Goal: Information Seeking & Learning: Learn about a topic

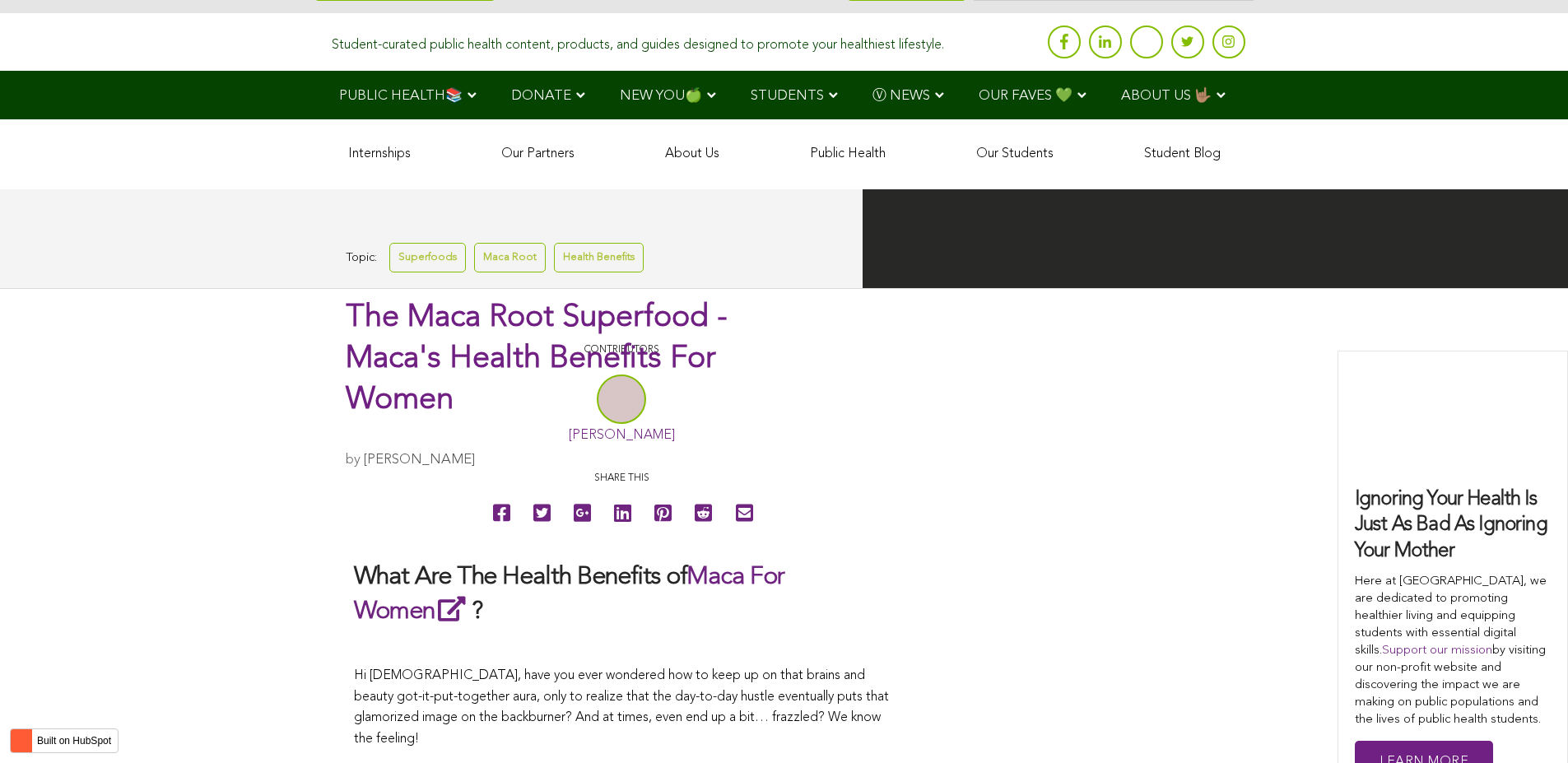
scroll to position [2653, 0]
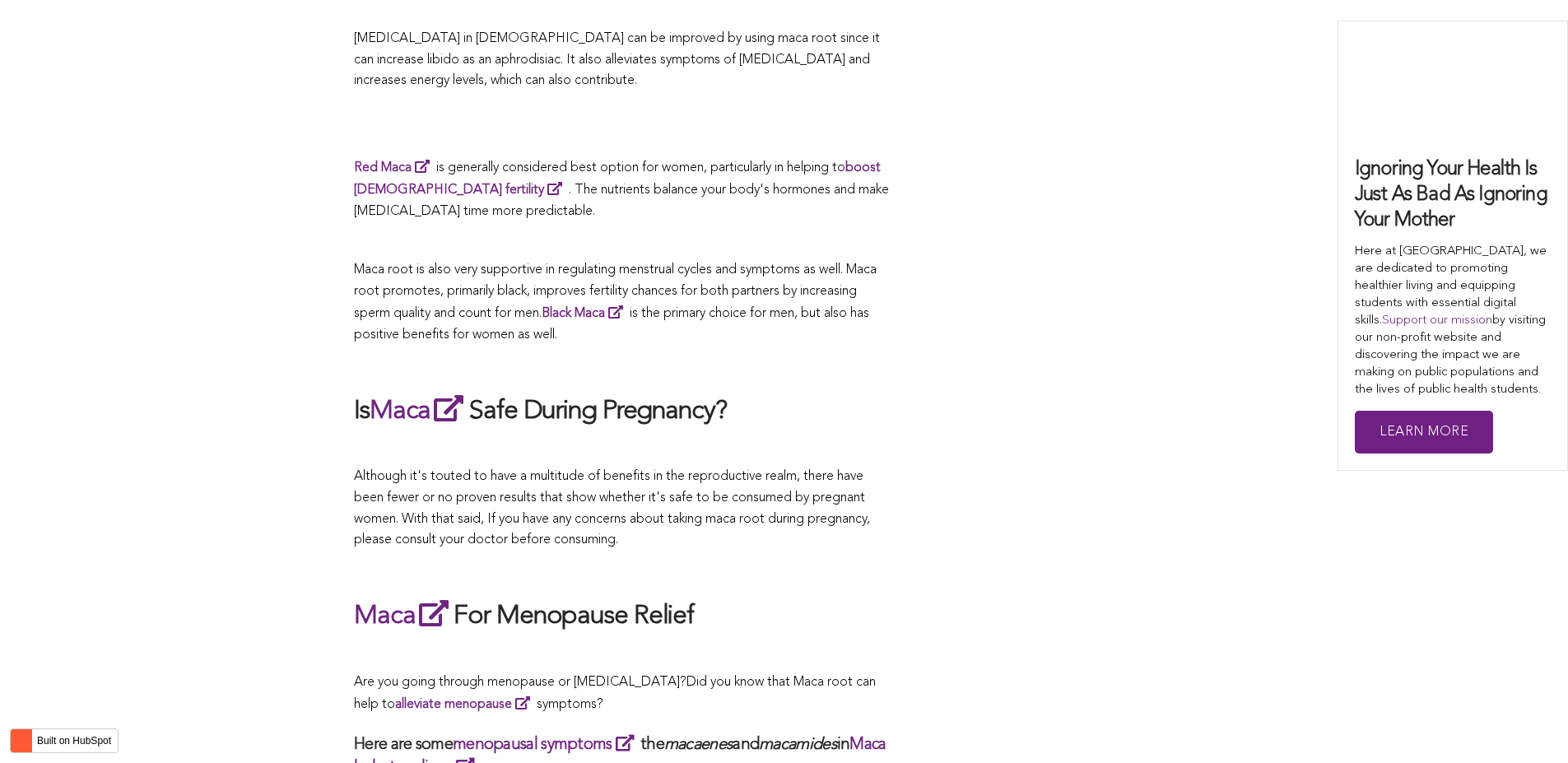
click at [748, 341] on span "Maca root is also very supportive in regulating menstrual cycles and symptoms a…" at bounding box center [616, 302] width 523 height 78
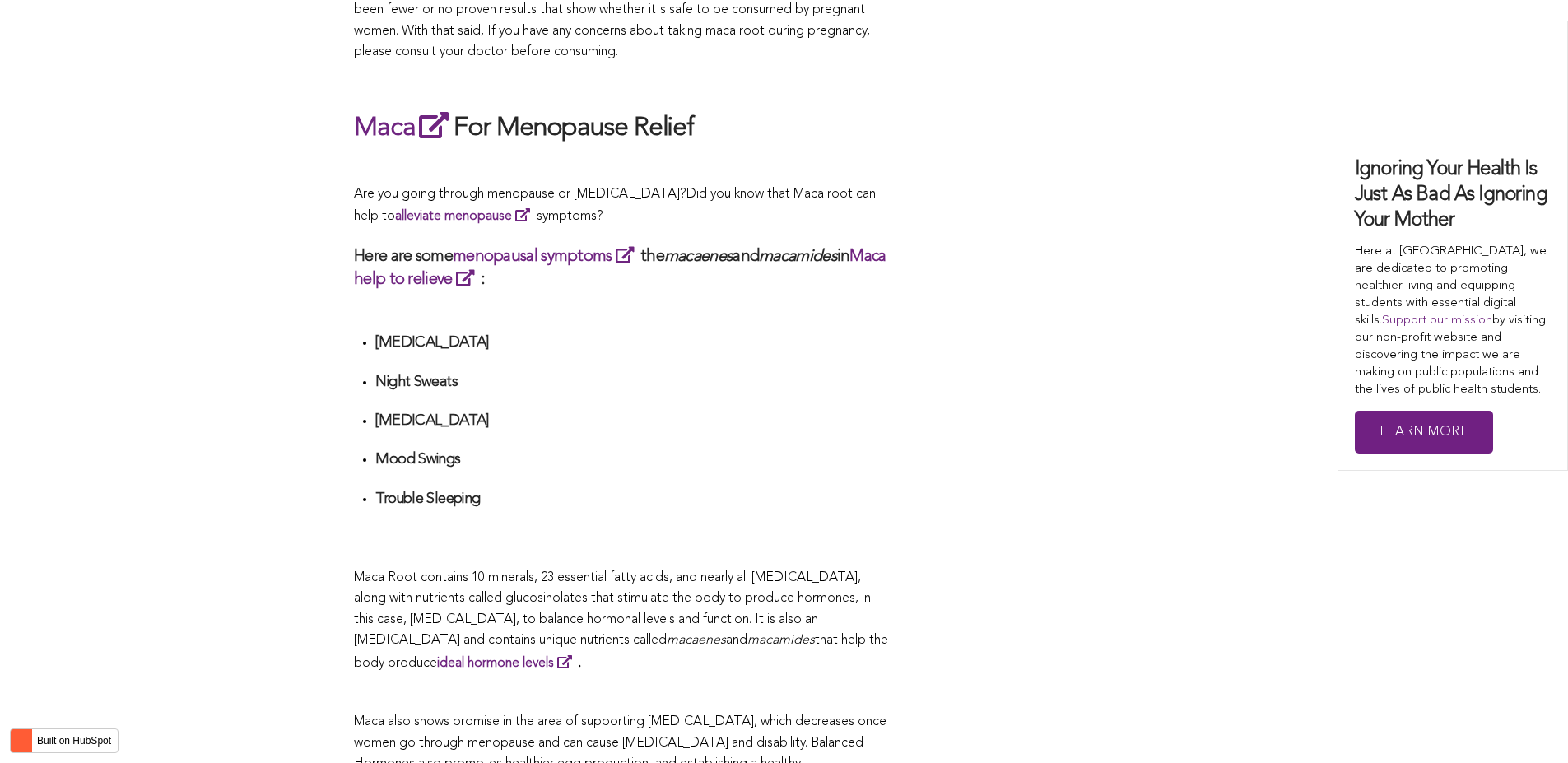
scroll to position [3979, 0]
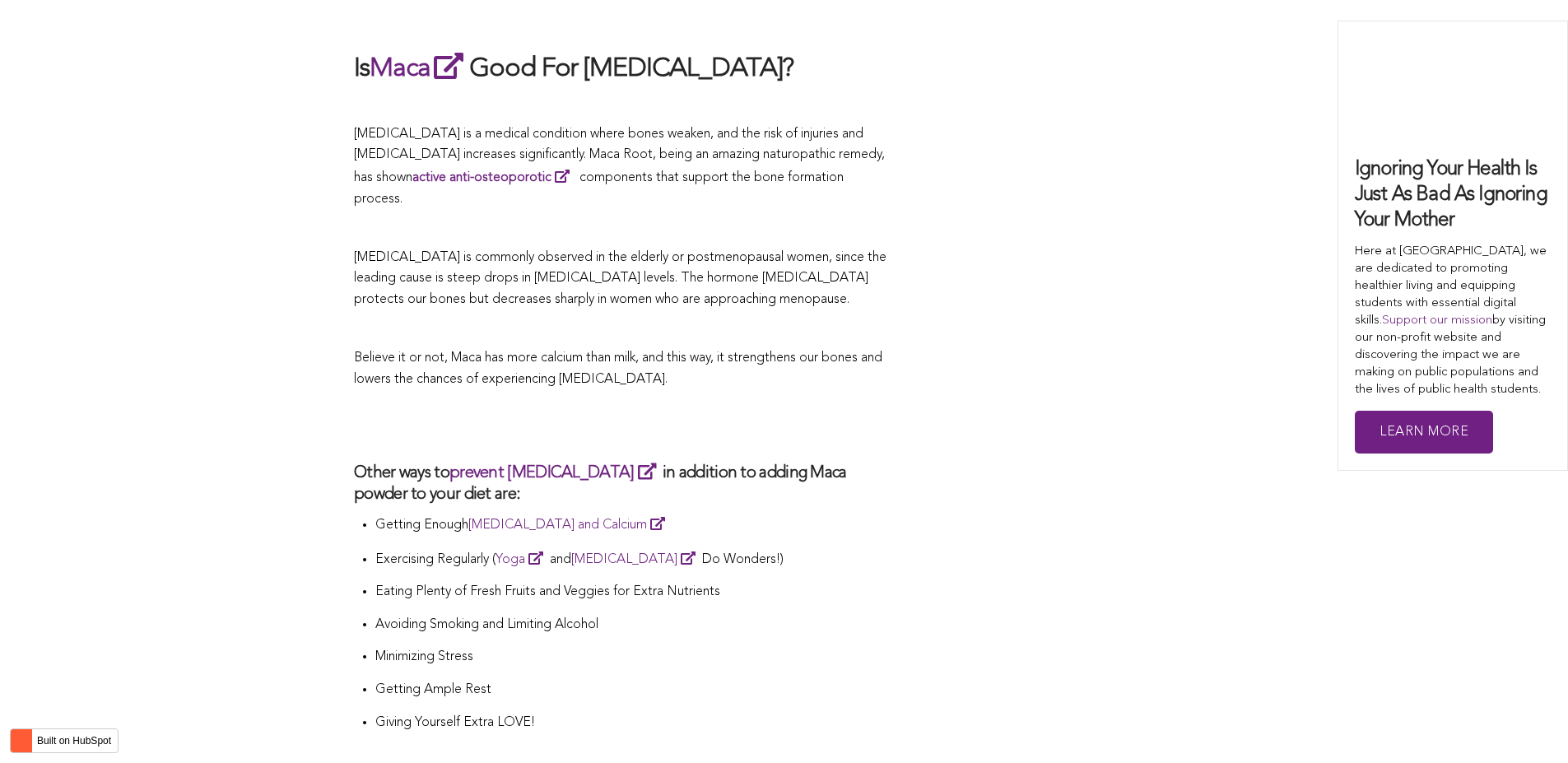
click at [730, 306] on span "[MEDICAL_DATA] is commonly observed in the elderly or postmenopausal women, sin…" at bounding box center [620, 278] width 532 height 55
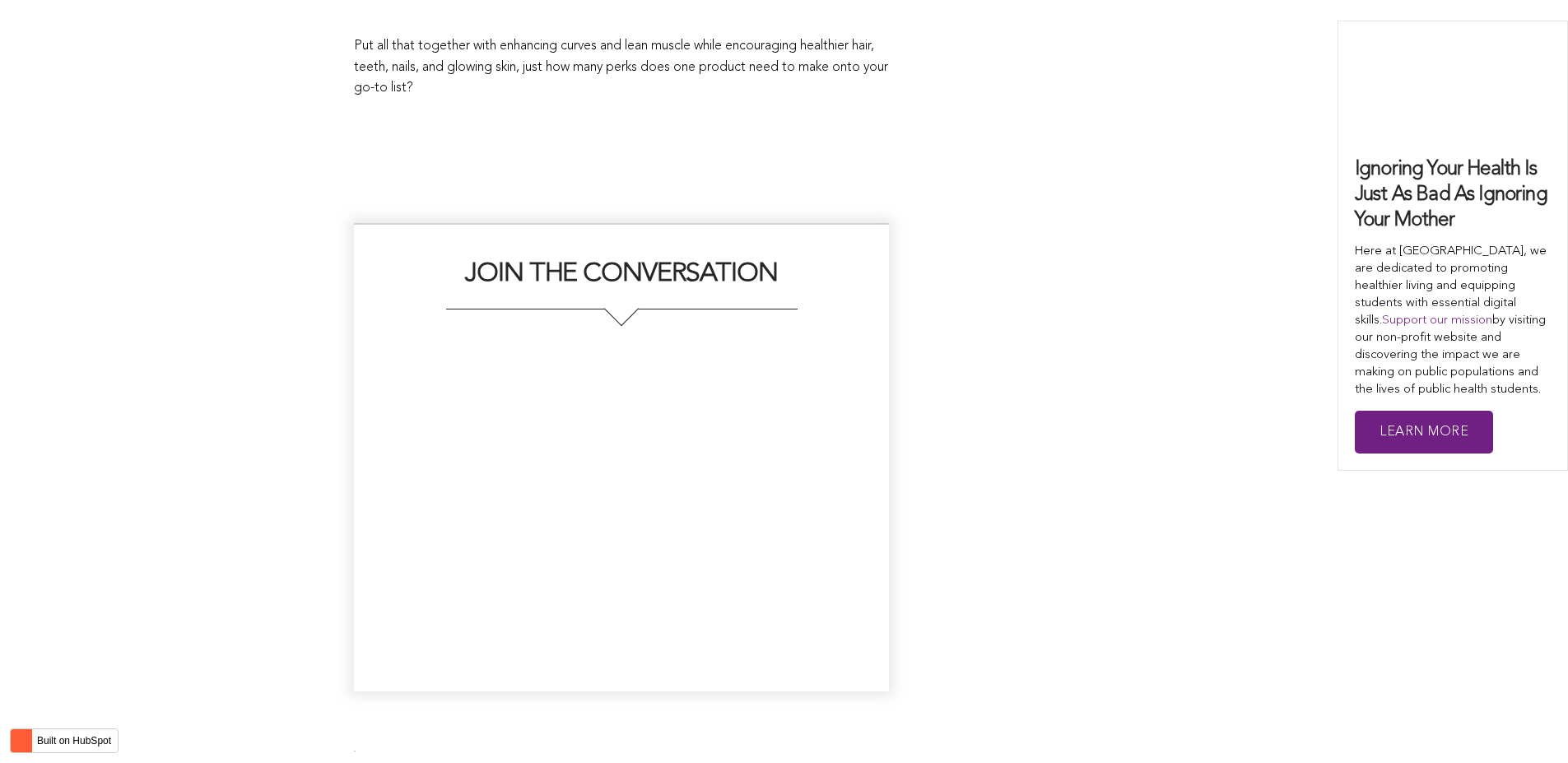
scroll to position [2896, 0]
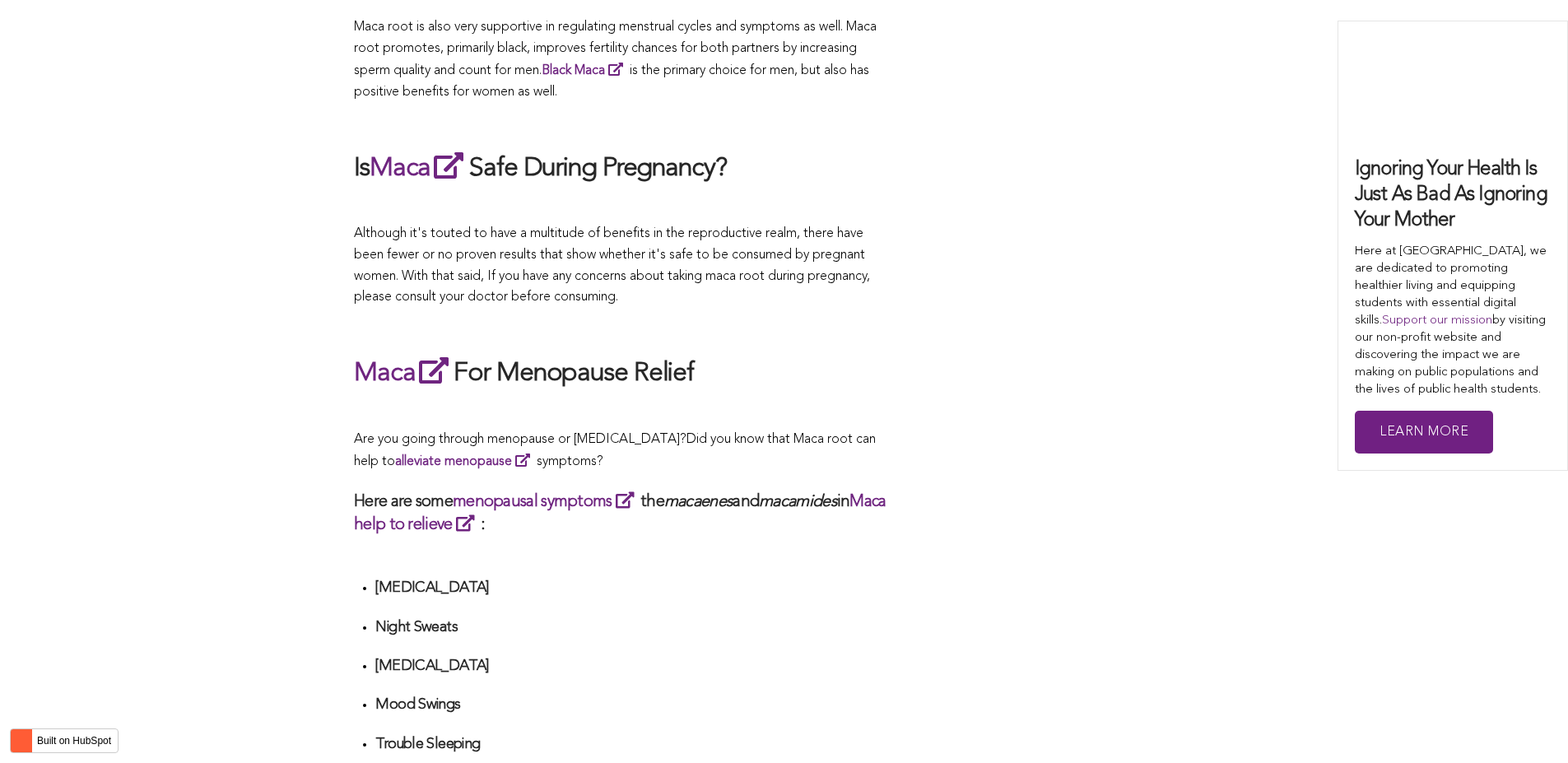
click at [514, 304] on span "Although it's touted to have a multitude of benefits in the reproductive realm,…" at bounding box center [612, 265] width 516 height 77
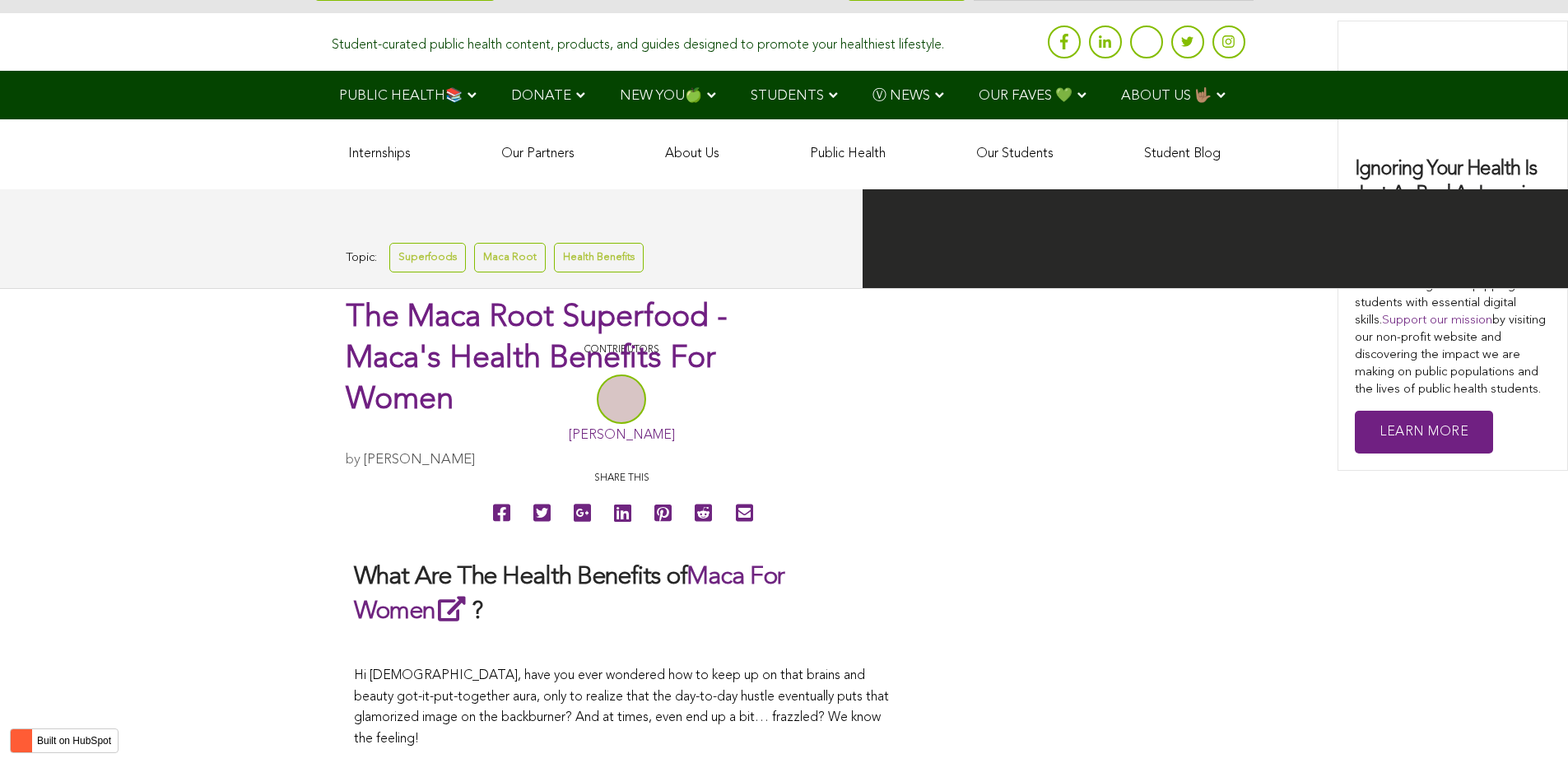
scroll to position [3801, 0]
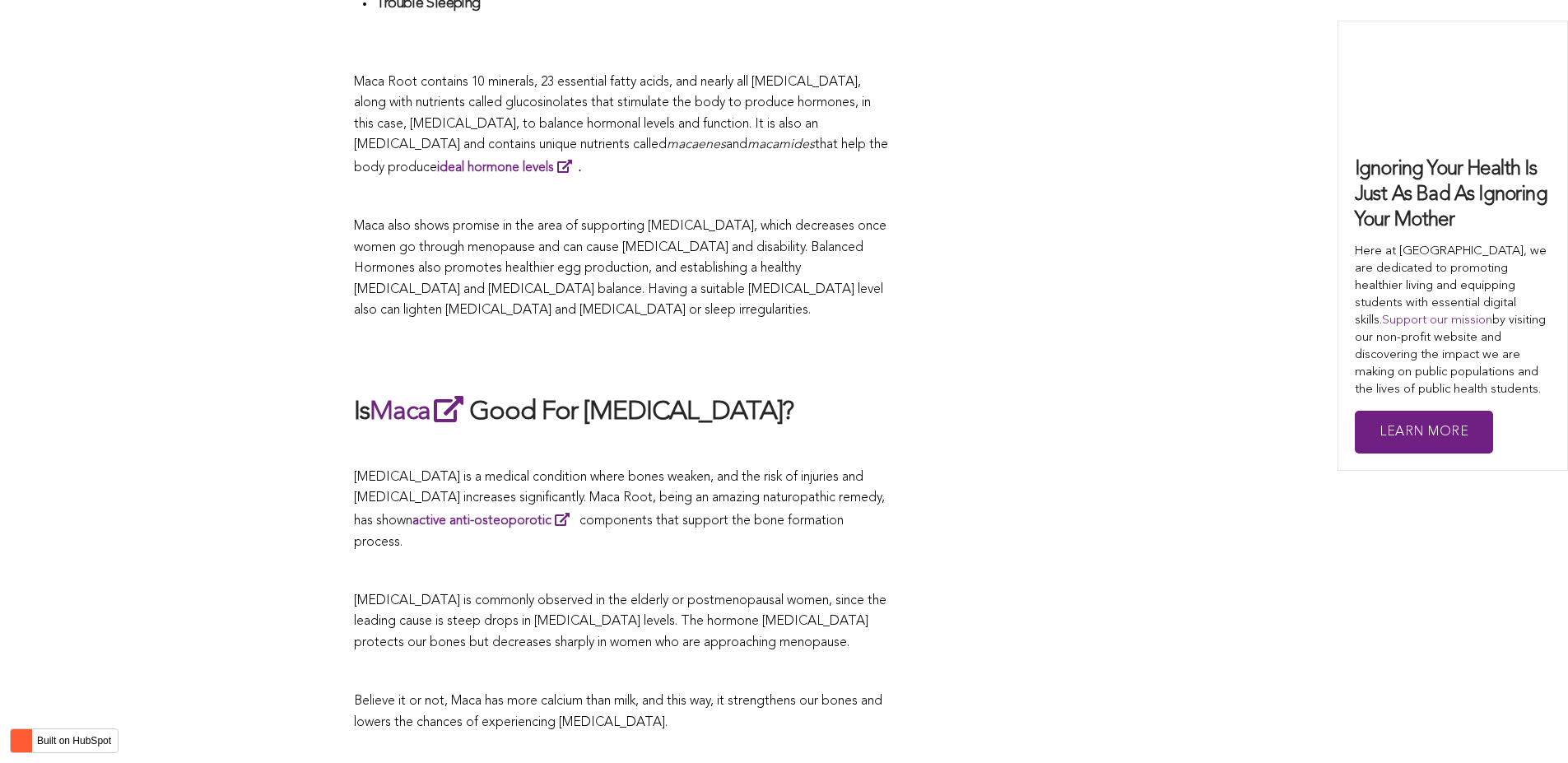
click at [798, 322] on p "Maca also shows promise in the area of supporting [MEDICAL_DATA], which decreas…" at bounding box center [622, 269] width 535 height 105
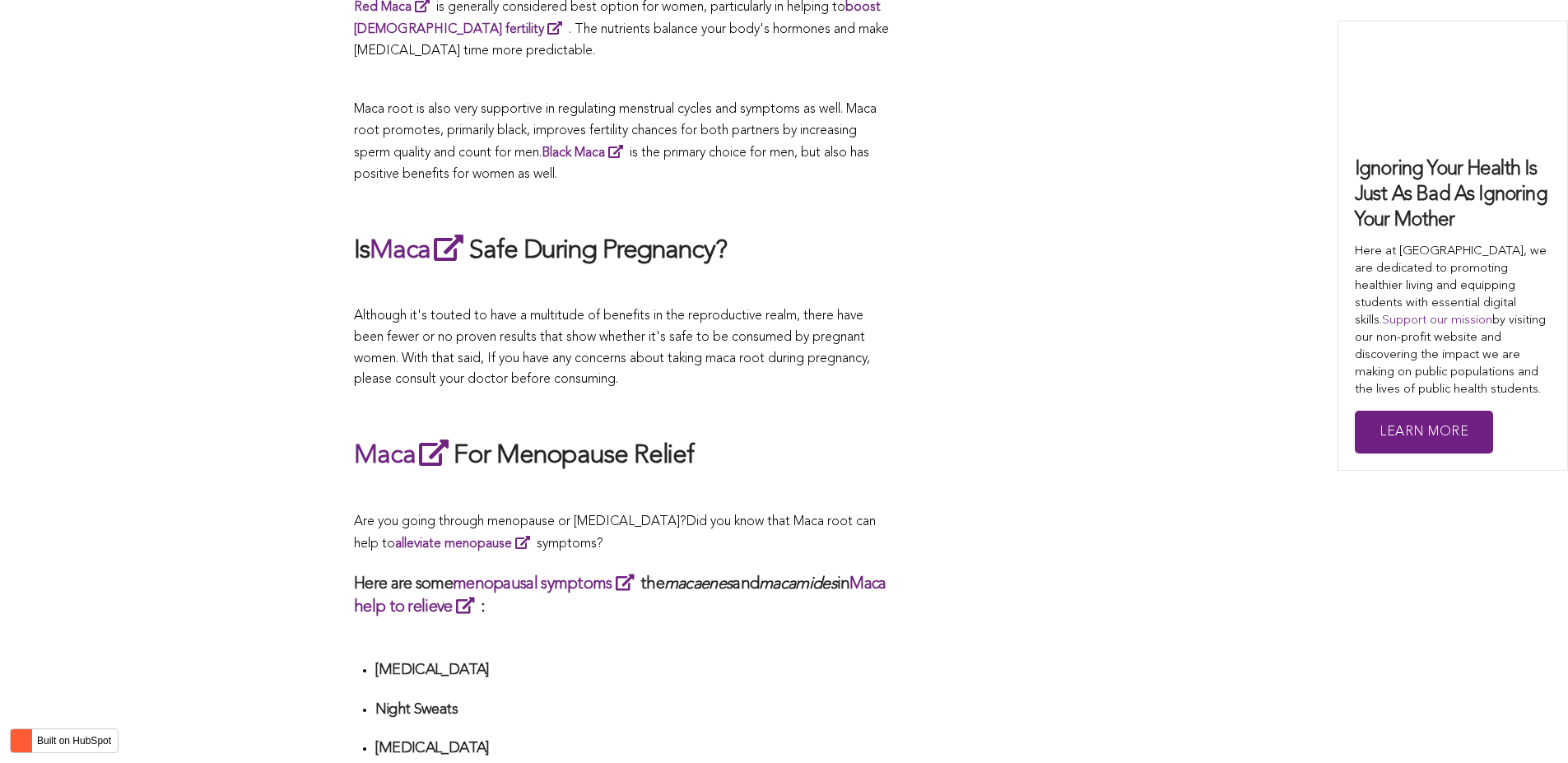
scroll to position [4855, 0]
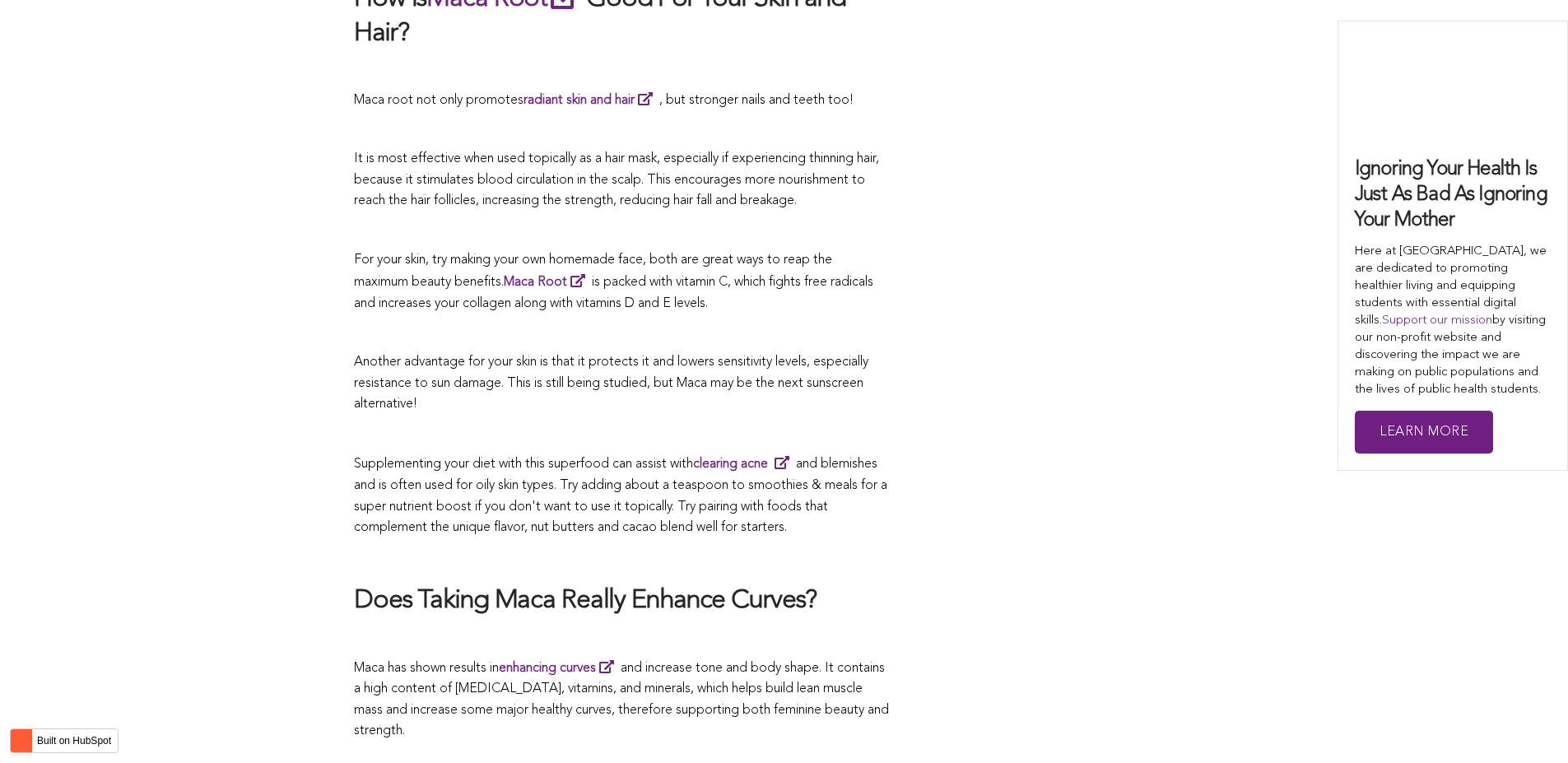
click at [568, 315] on p "For your skin, try making your own homemade face, both are great ways to reap t…" at bounding box center [622, 282] width 535 height 65
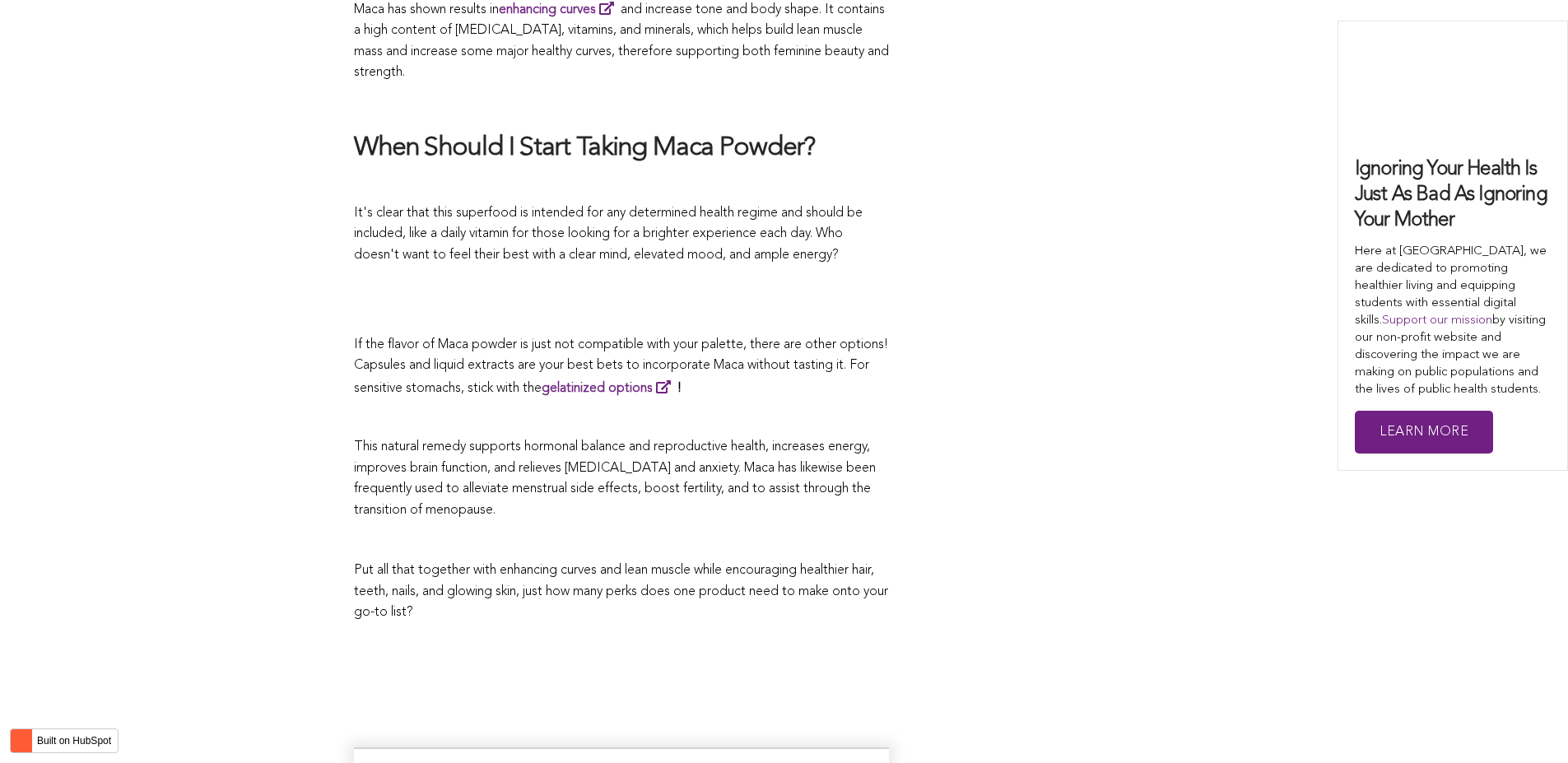
scroll to position [6597, 0]
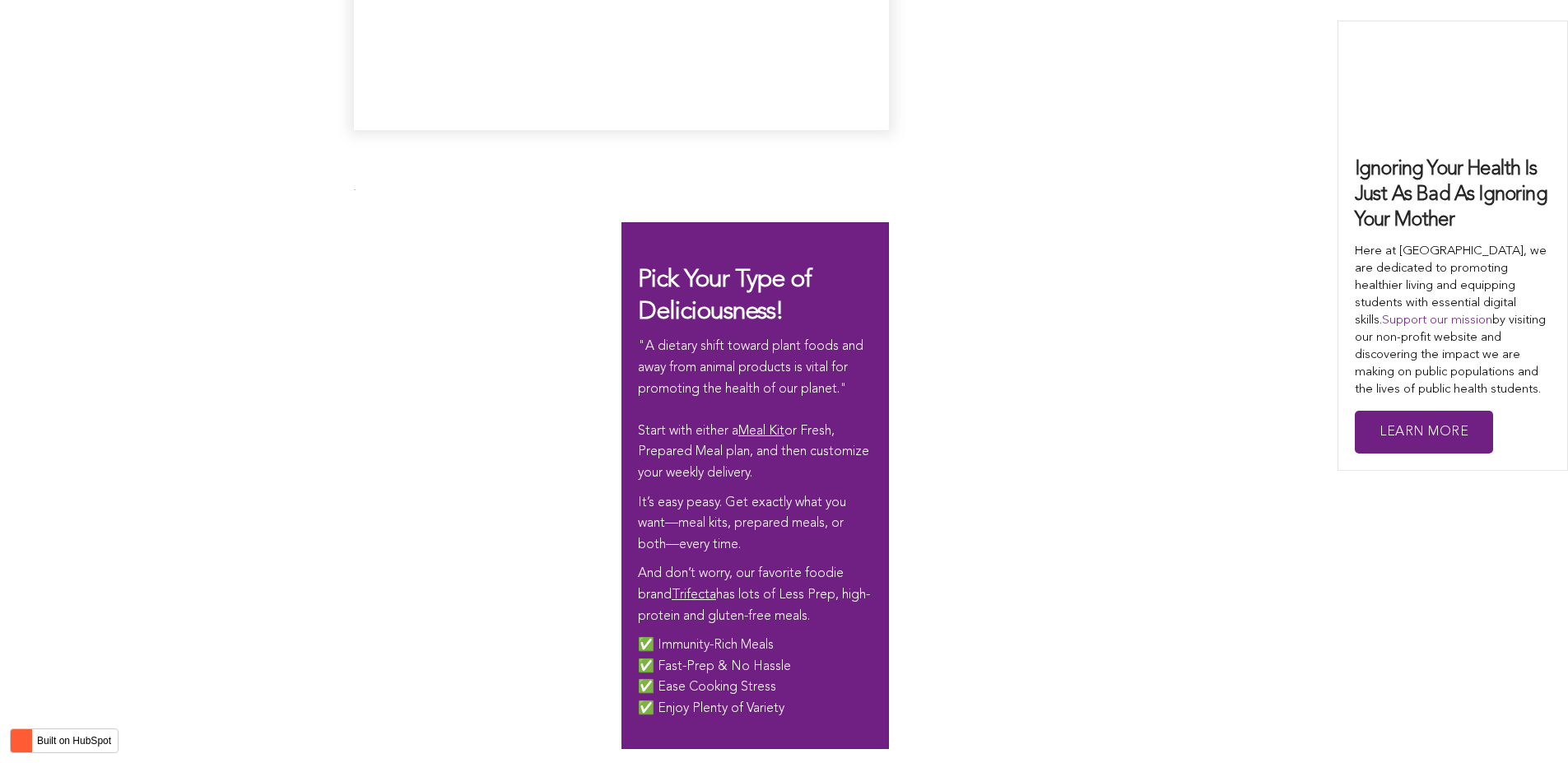
click at [698, 381] on div "Pick Your Type of Deliciousness! "A dietary shift toward plant foods and away f…" at bounding box center [622, 485] width 535 height 527
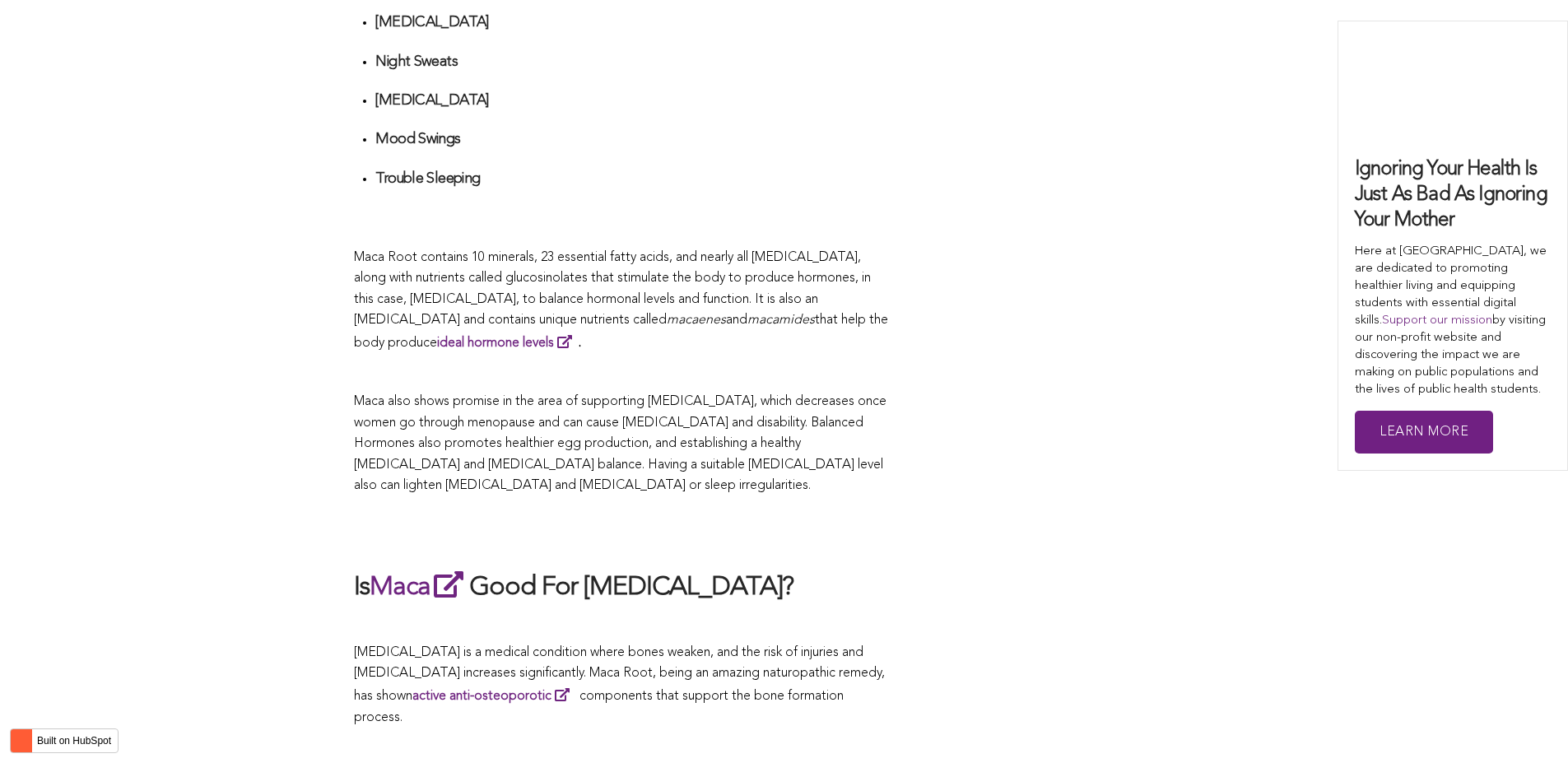
click at [722, 327] on span "Maca Root contains 10 minerals, 23 essential fatty acids, and nearly all [MEDIC…" at bounding box center [612, 289] width 517 height 77
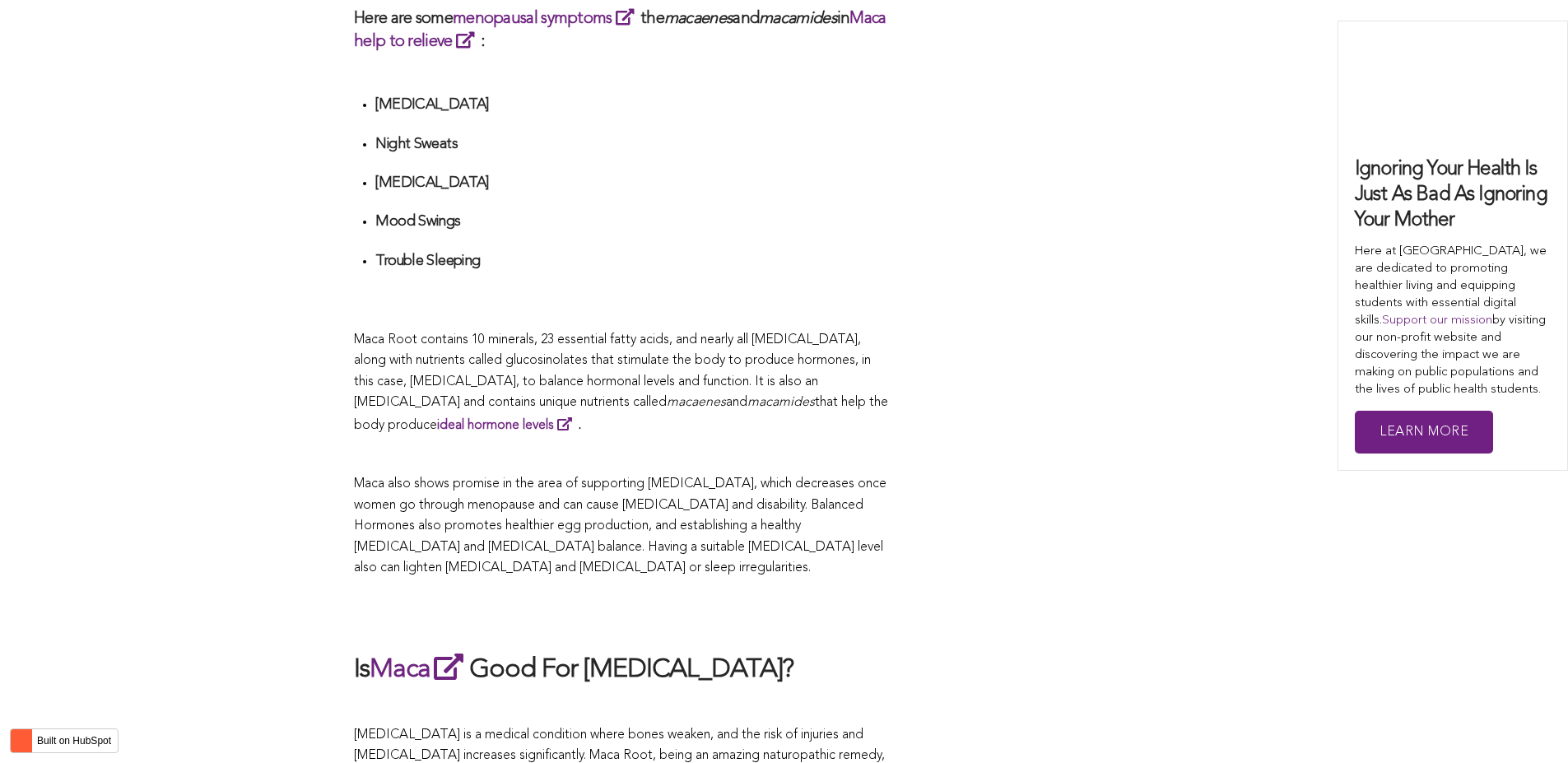
scroll to position [4878, 0]
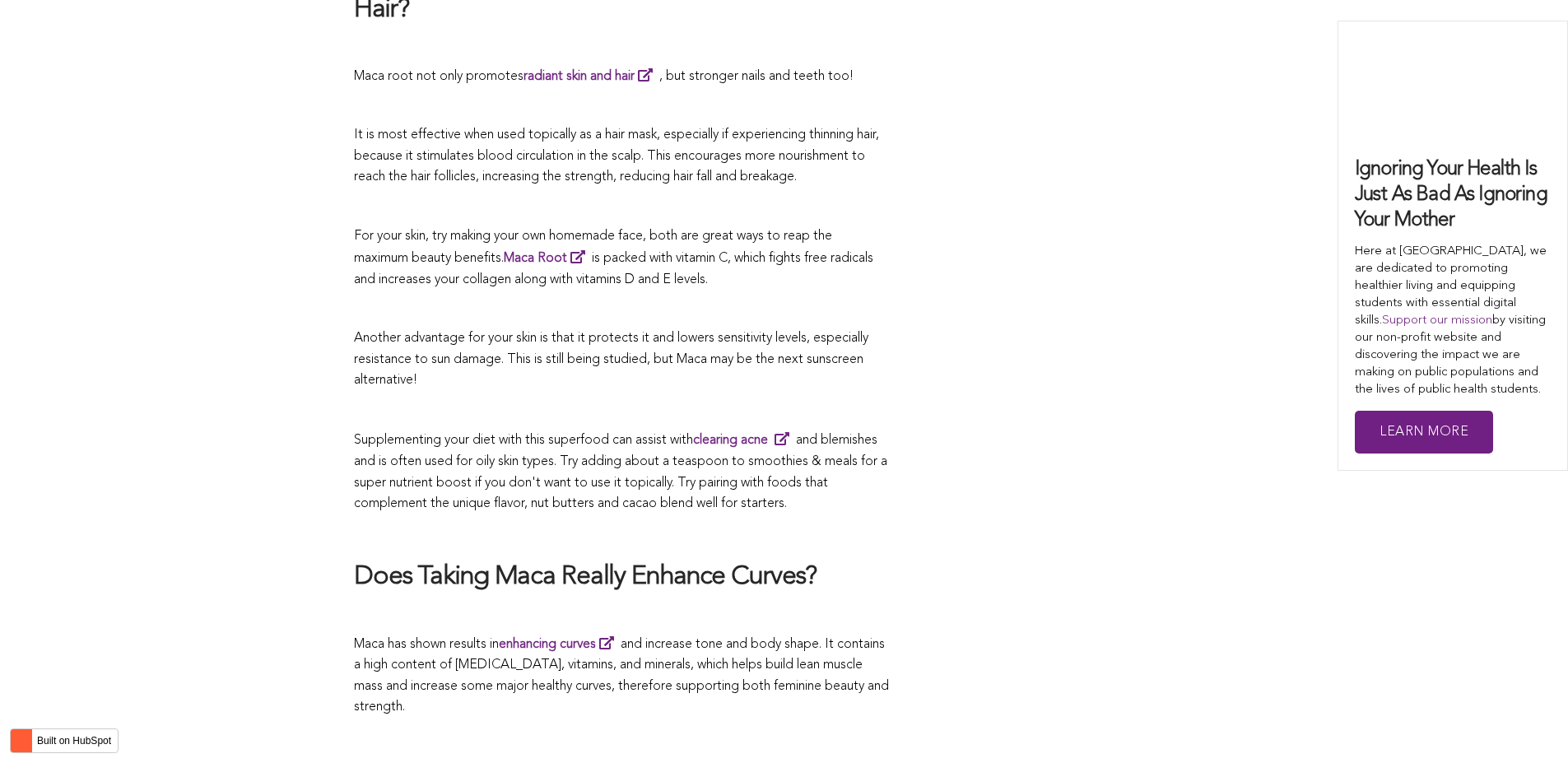
click at [724, 320] on p at bounding box center [622, 309] width 535 height 21
